Goal: Information Seeking & Learning: Learn about a topic

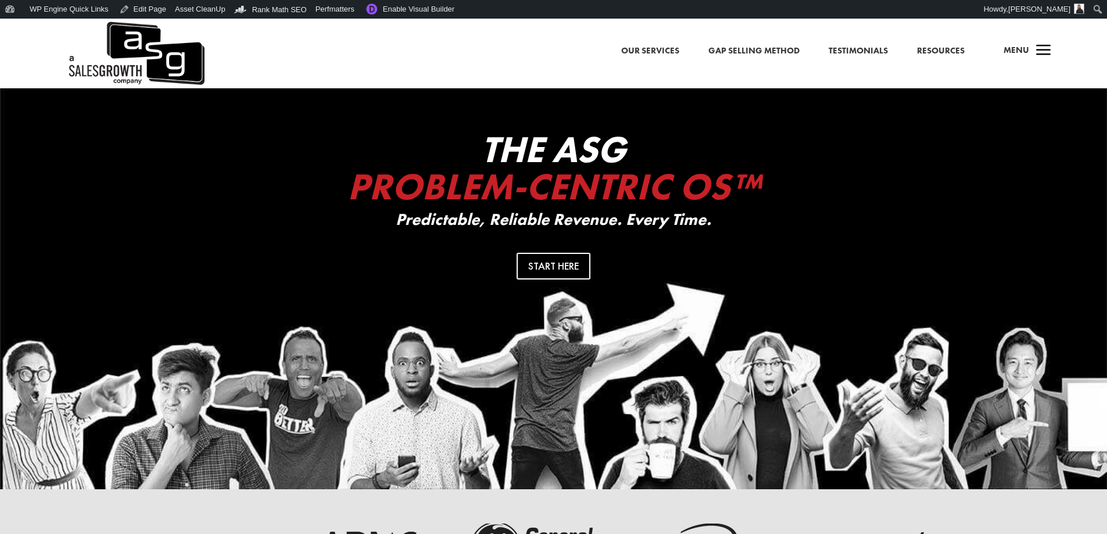
click at [1032, 48] on span "a" at bounding box center [1043, 51] width 23 height 23
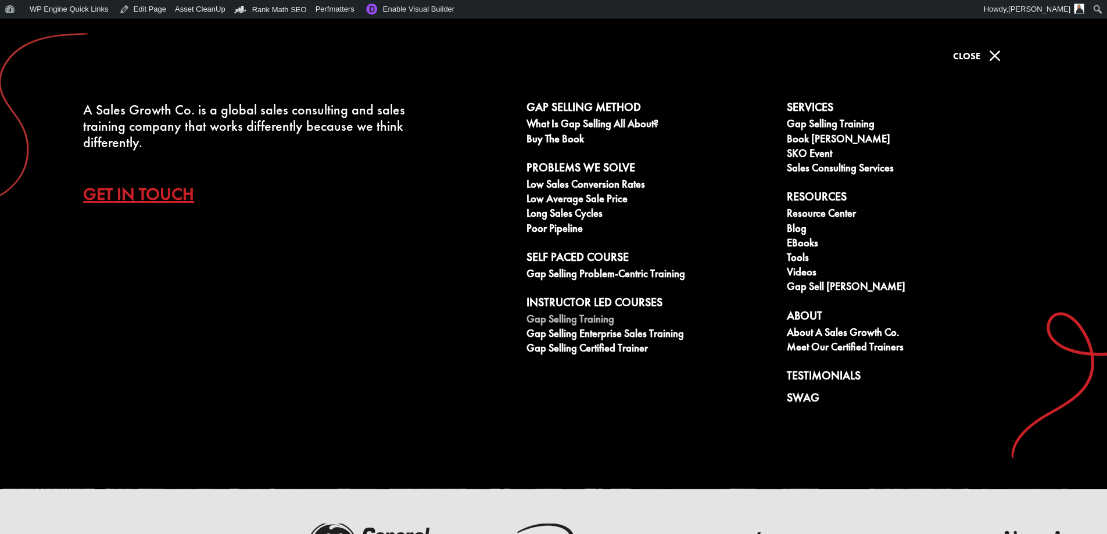
click at [589, 317] on link "Gap Selling Training" at bounding box center [650, 320] width 248 height 15
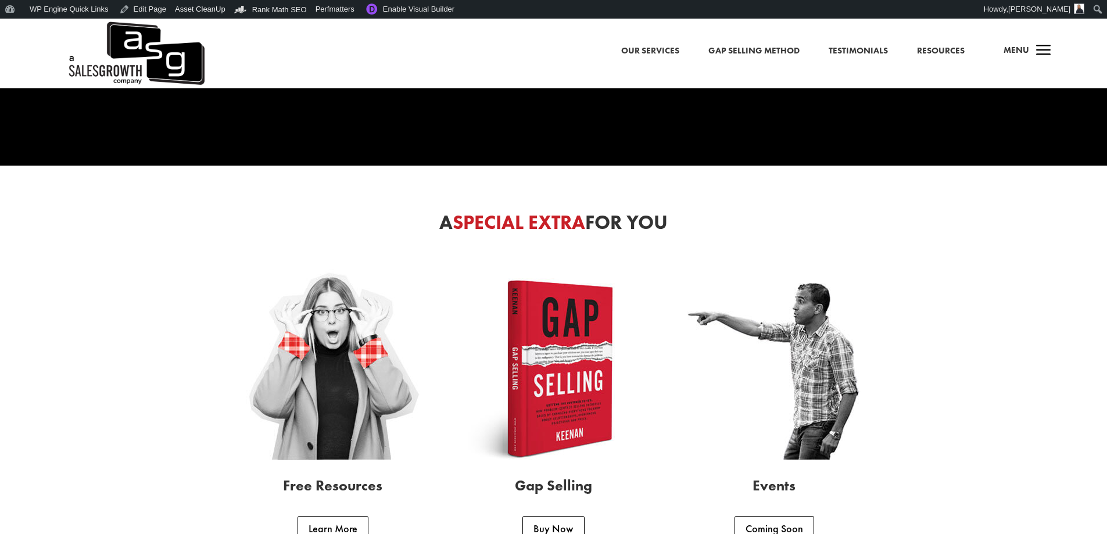
scroll to position [3112, 0]
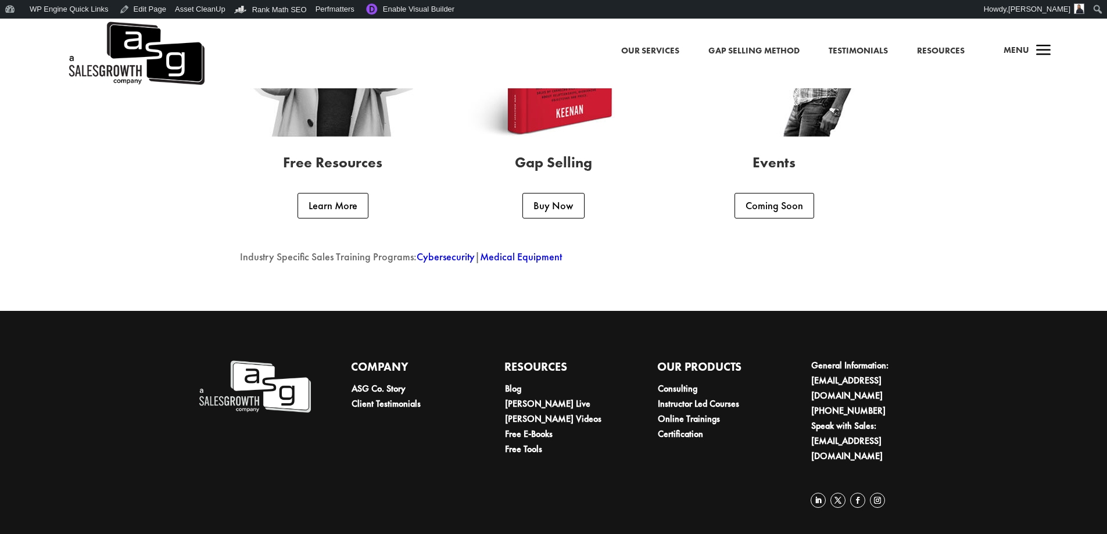
click at [522, 261] on link "Medical Equipment" at bounding box center [521, 256] width 82 height 13
